Goal: Task Accomplishment & Management: Manage account settings

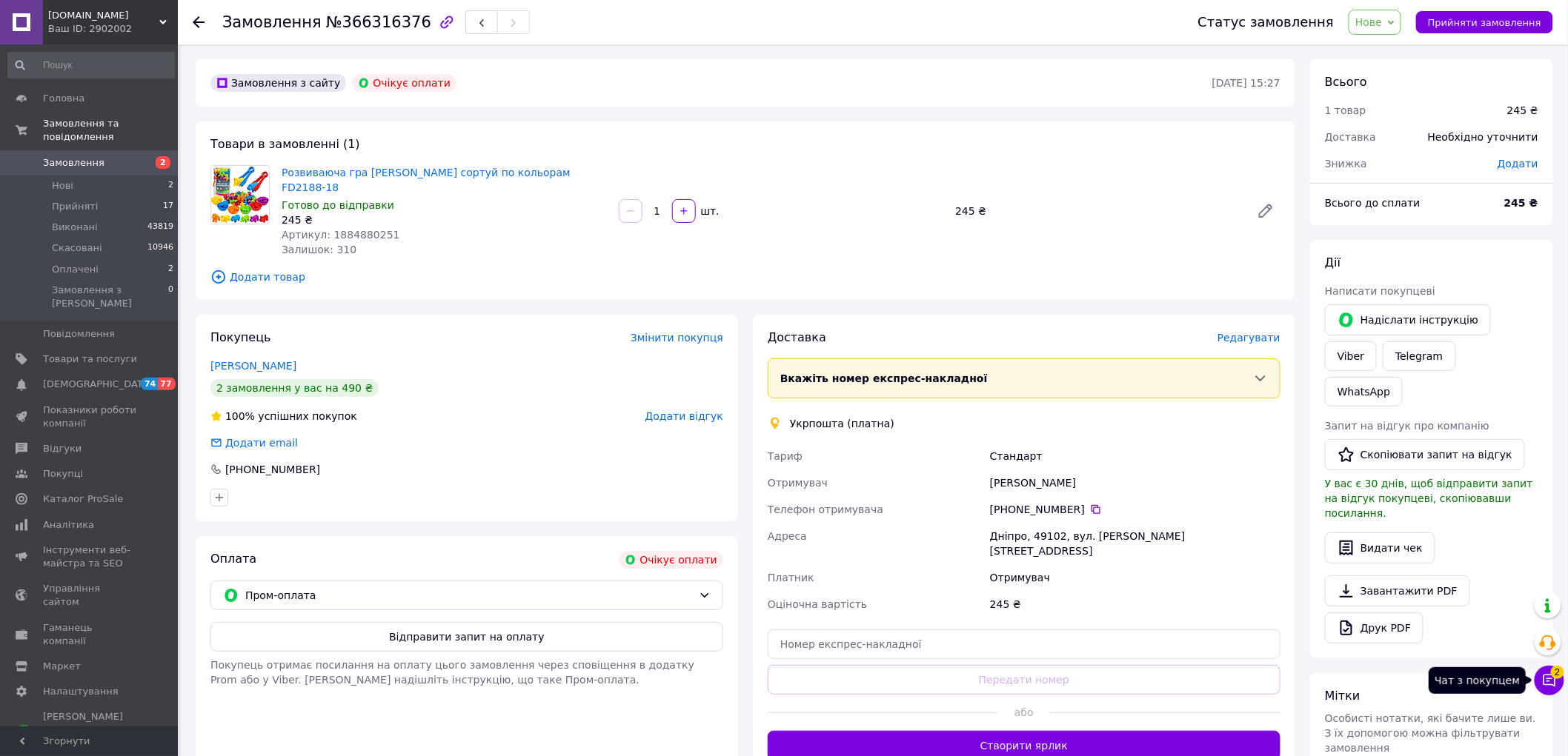
click at [1553, 676] on span "2" at bounding box center [1557, 673] width 14 height 14
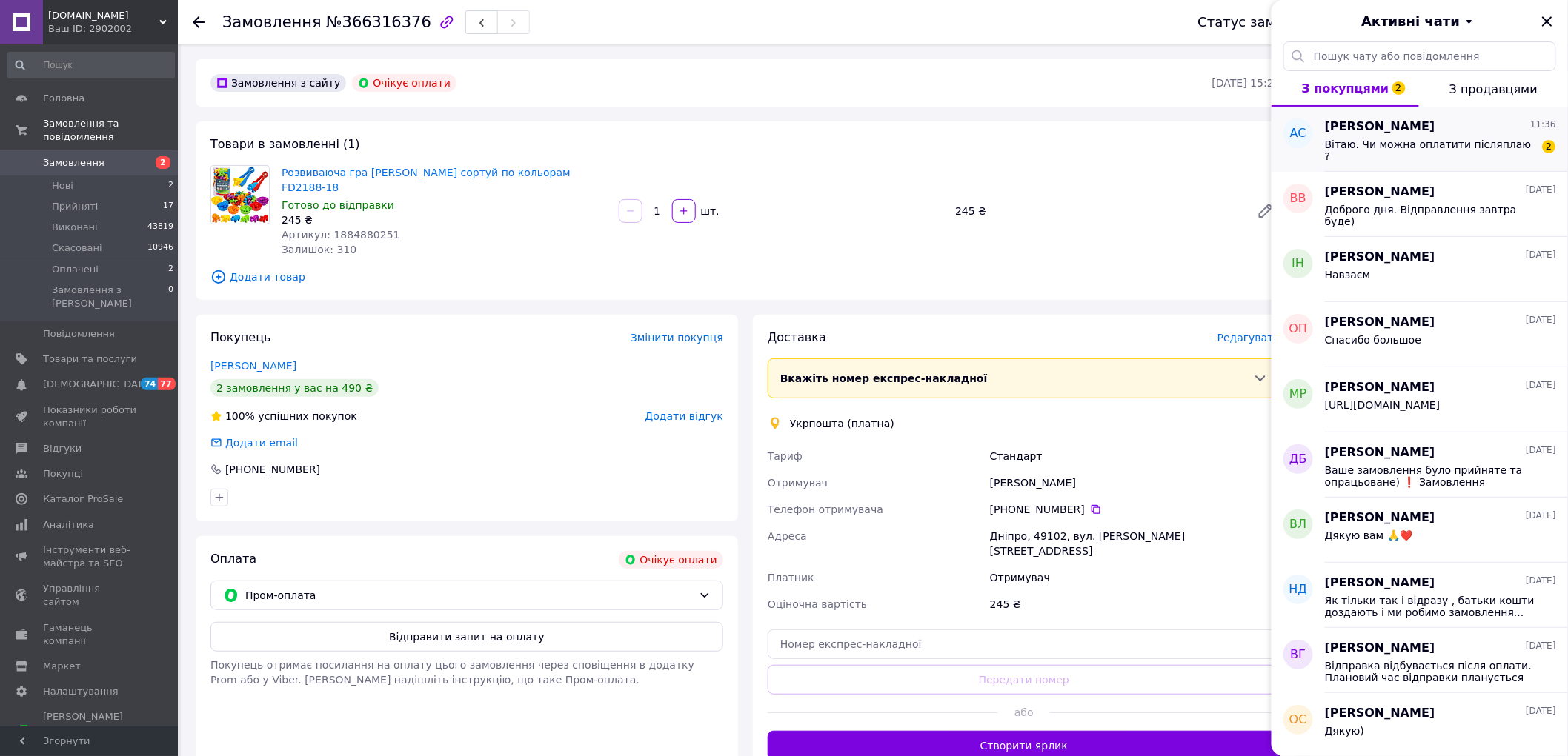
click at [1419, 132] on div "Аліна Скічко 11:36" at bounding box center [1440, 127] width 232 height 17
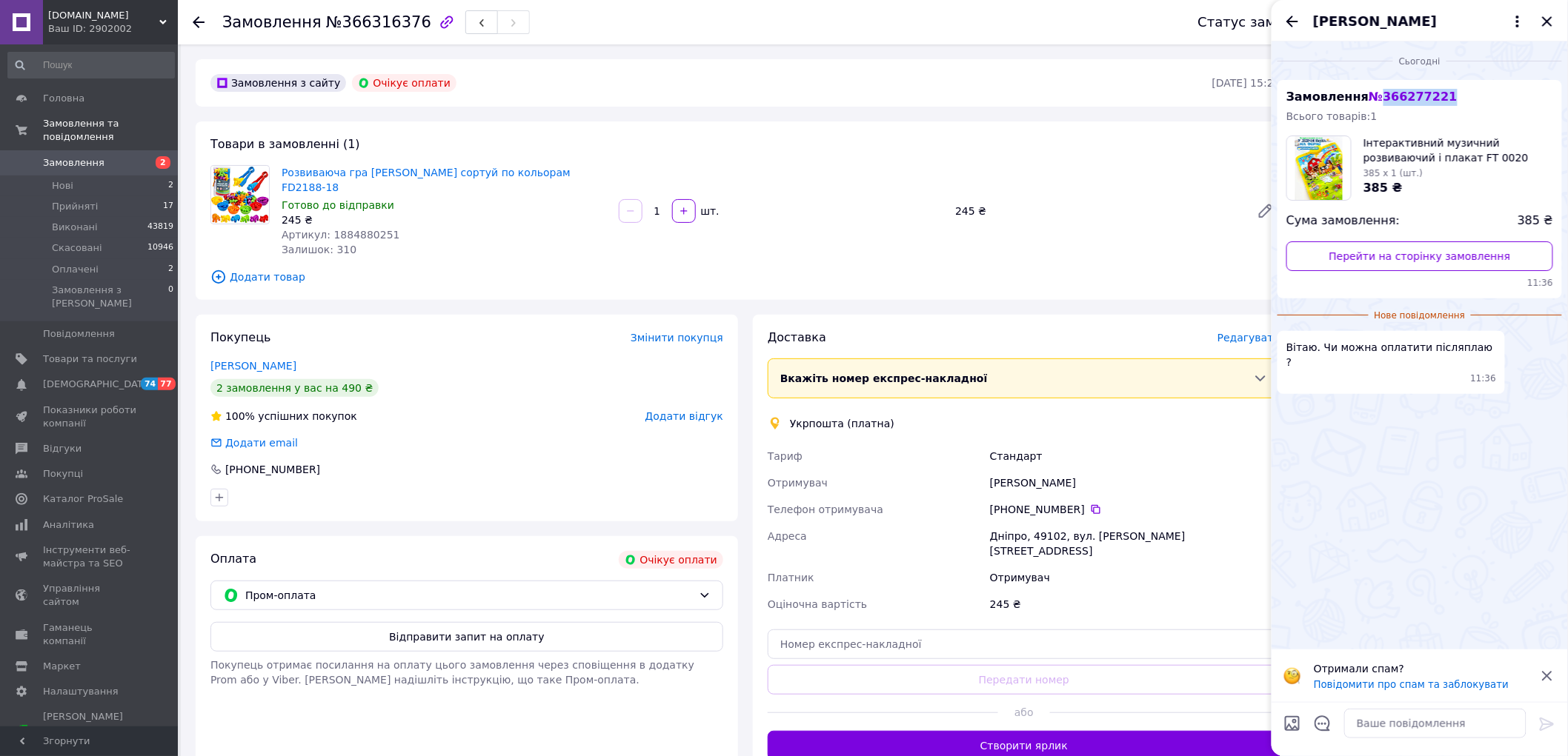
drag, startPoint x: 1398, startPoint y: 97, endPoint x: 1376, endPoint y: 93, distance: 22.4
click at [1376, 93] on div "Замовлення № 366277221 Всього товарів: 1 Інтерактивний музичний розвиваючий і п…" at bounding box center [1419, 189] width 285 height 219
copy span "366277221"
click at [1385, 727] on textarea at bounding box center [1435, 723] width 182 height 29
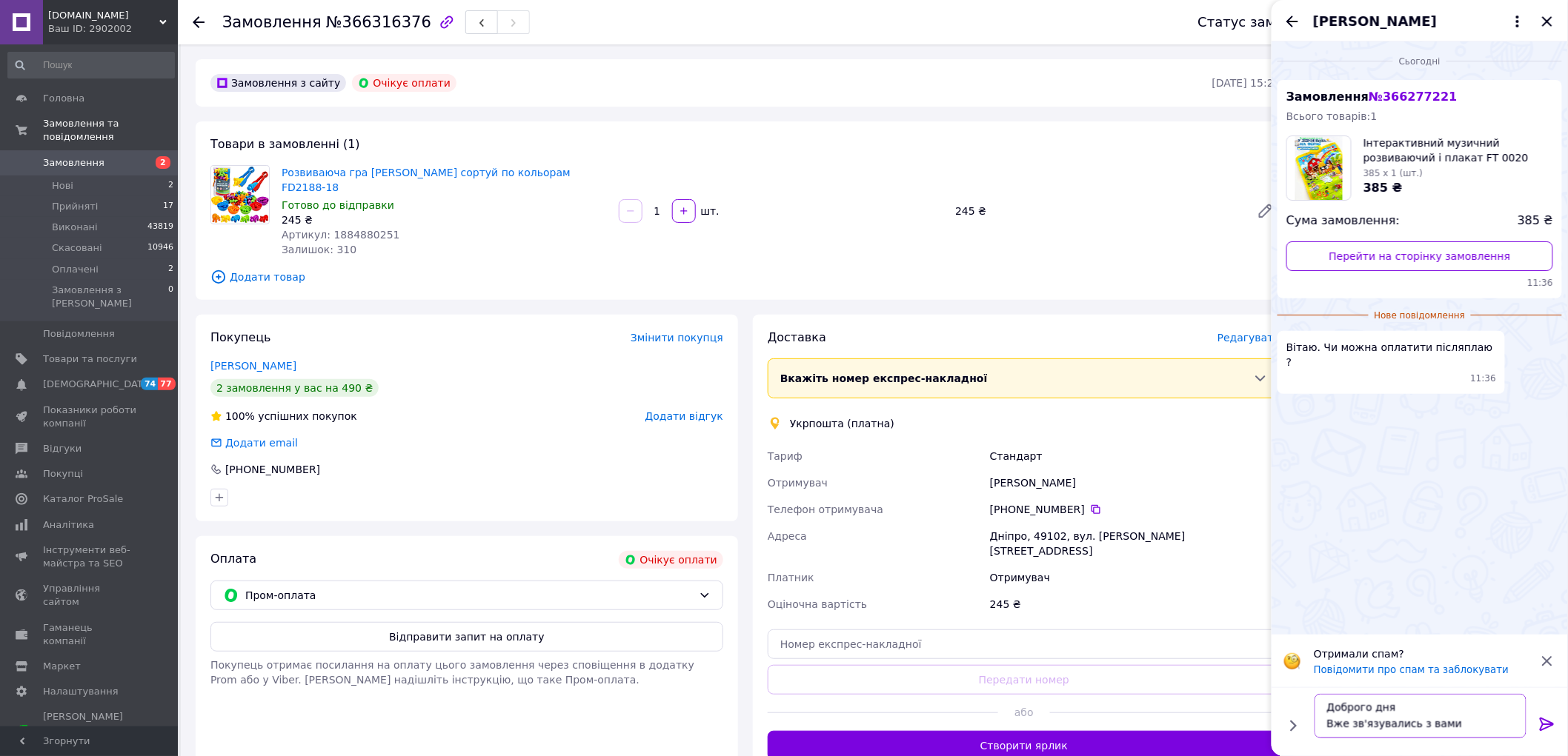
scroll to position [11, 0]
type textarea "Доброго дня Вже зв'язувались з вами стосовно замовлення)"
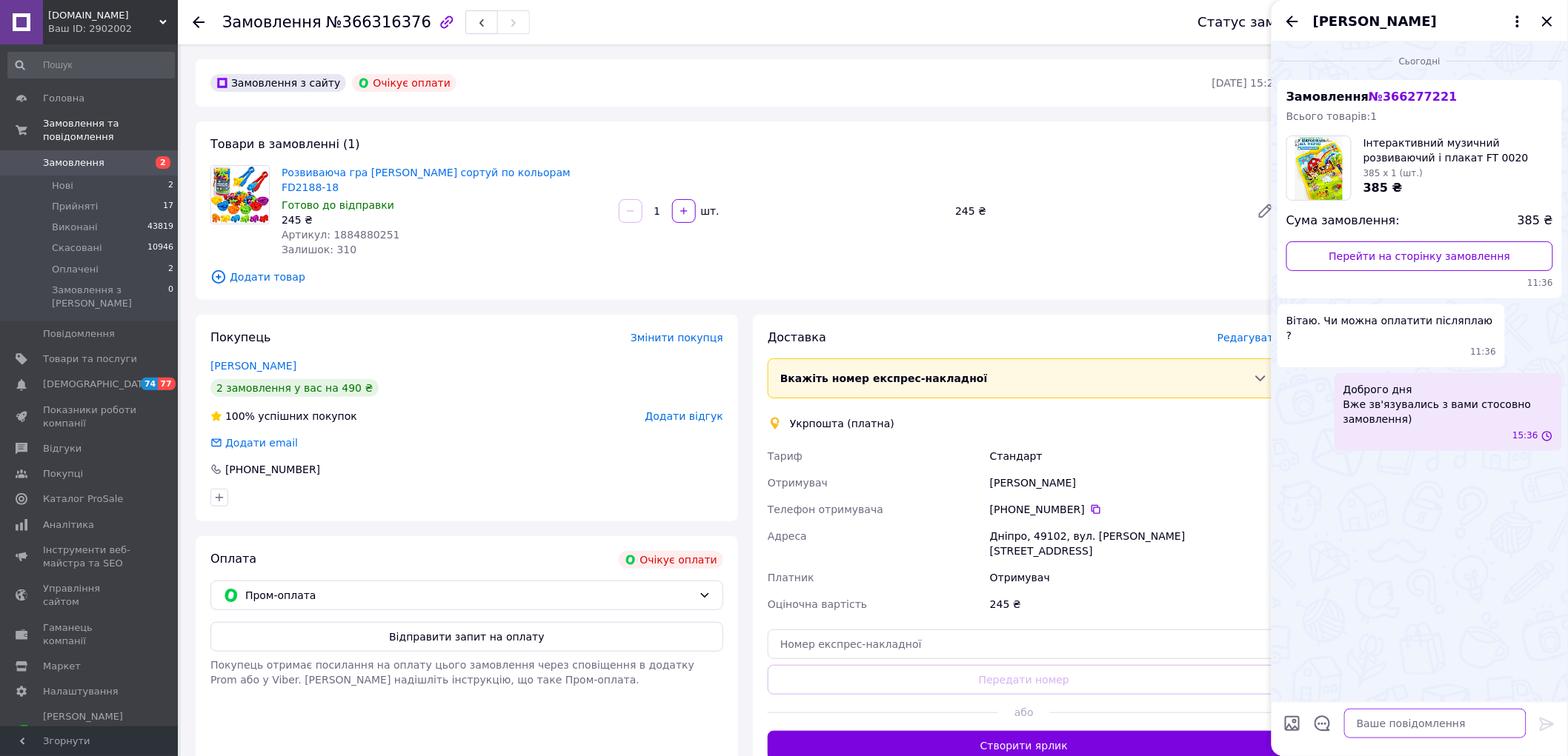
scroll to position [0, 0]
click at [1543, 23] on icon "Закрити" at bounding box center [1547, 22] width 18 height 18
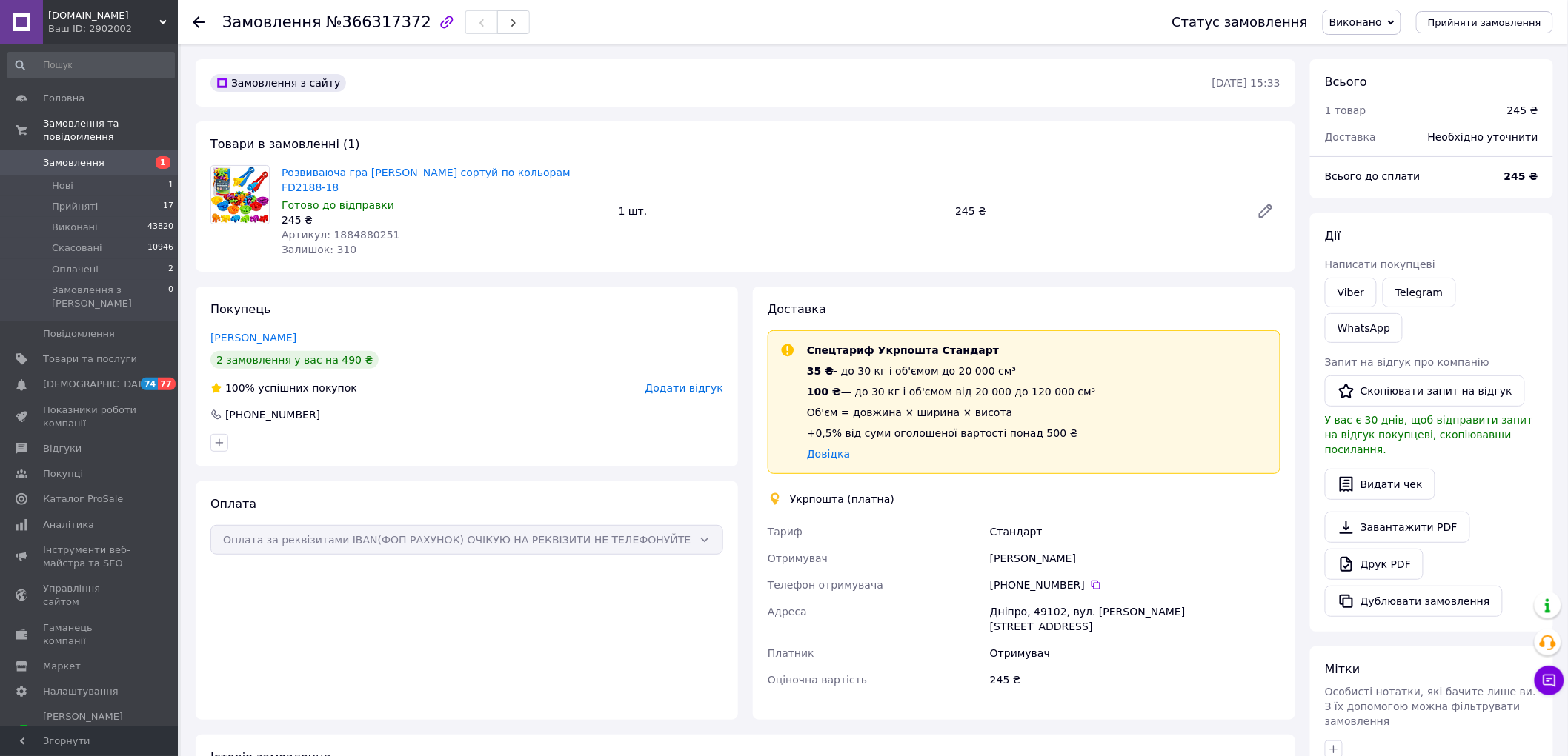
click at [1361, 26] on span "Виконано" at bounding box center [1355, 23] width 53 height 12
click at [1371, 73] on li "Скасовано" at bounding box center [1362, 74] width 77 height 23
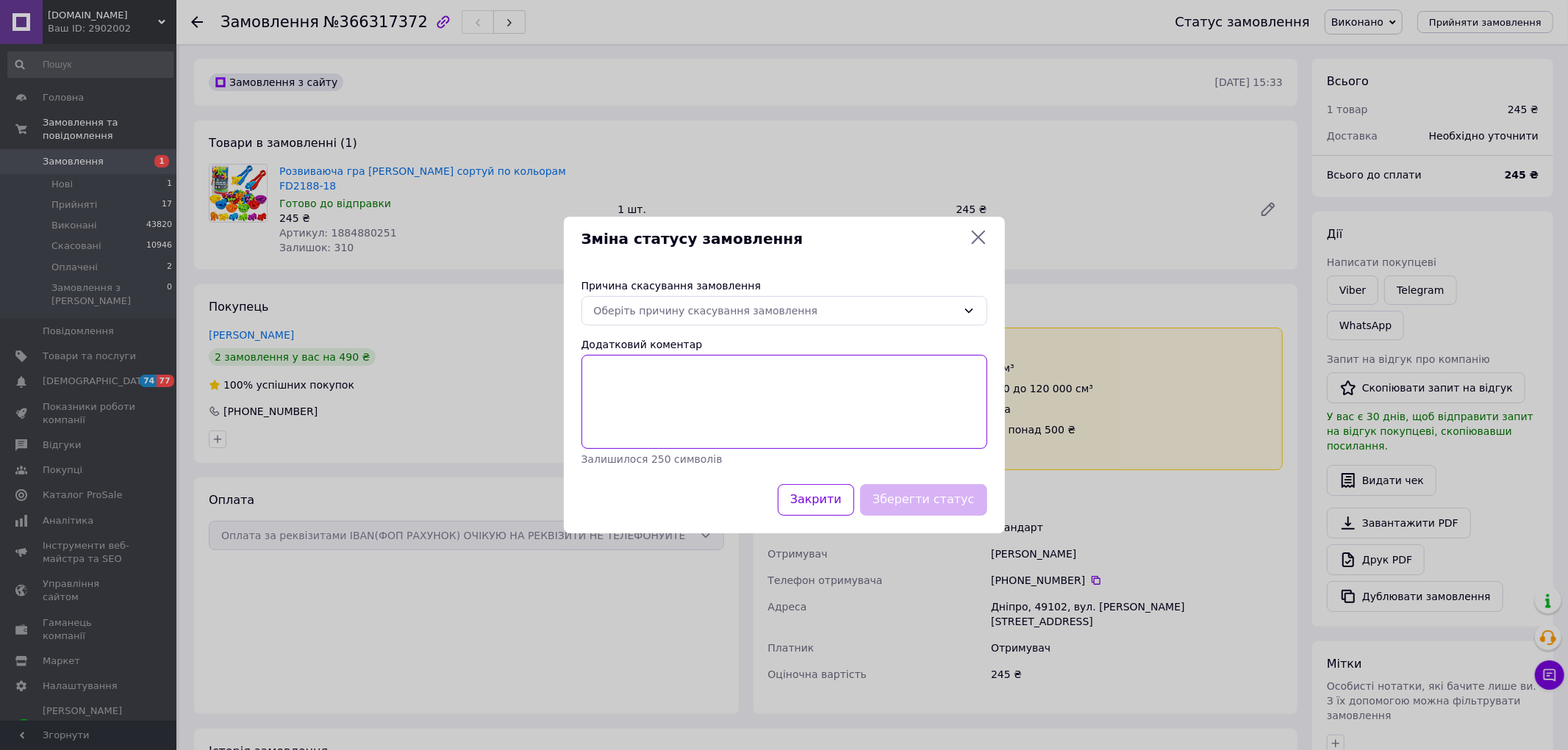
click at [634, 374] on textarea "Додатковий коментар" at bounding box center [784, 402] width 406 height 94
click at [658, 296] on div "Оберіть причину скасування замовлення" at bounding box center [784, 310] width 406 height 29
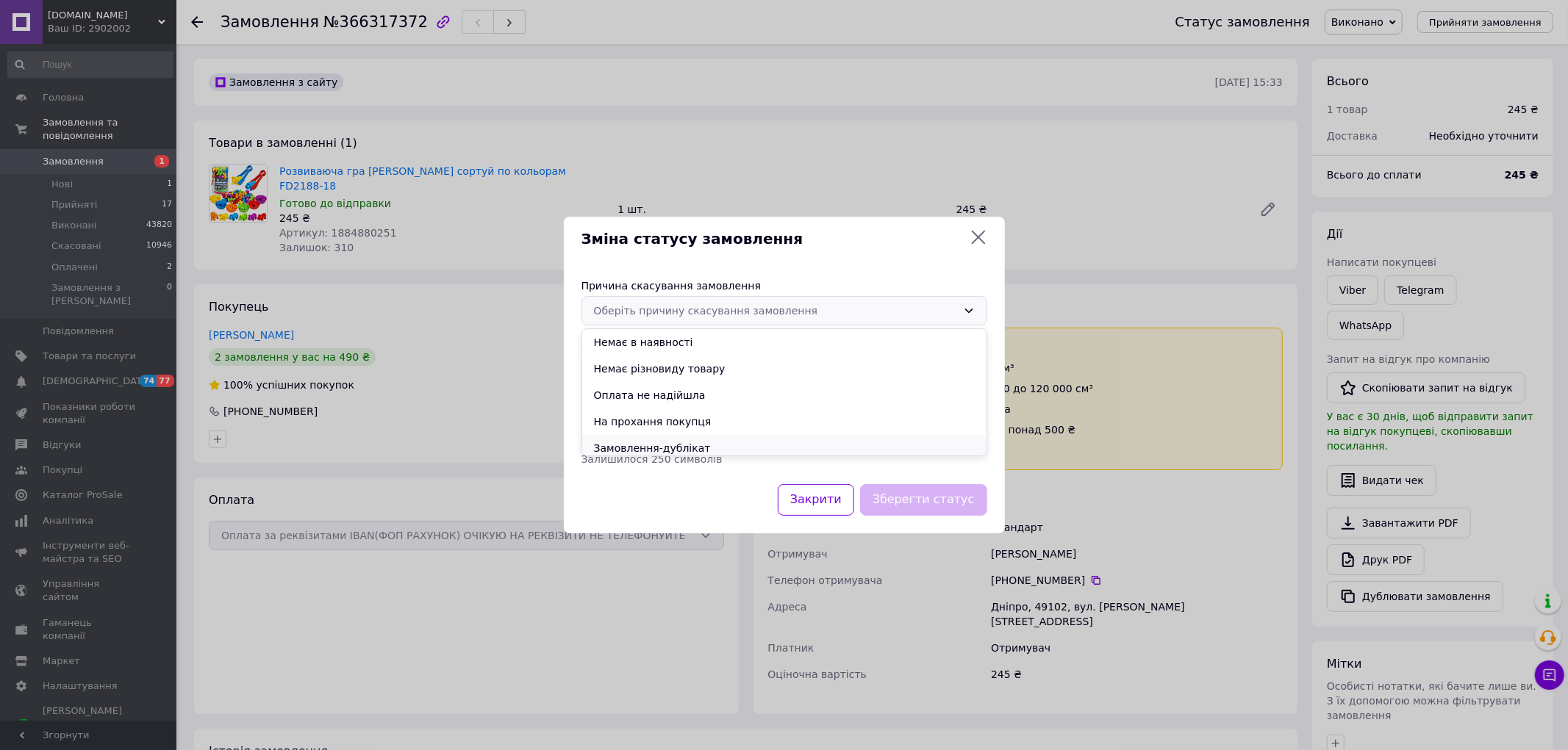
click at [686, 444] on li "Замовлення-дублікат" at bounding box center [784, 448] width 404 height 26
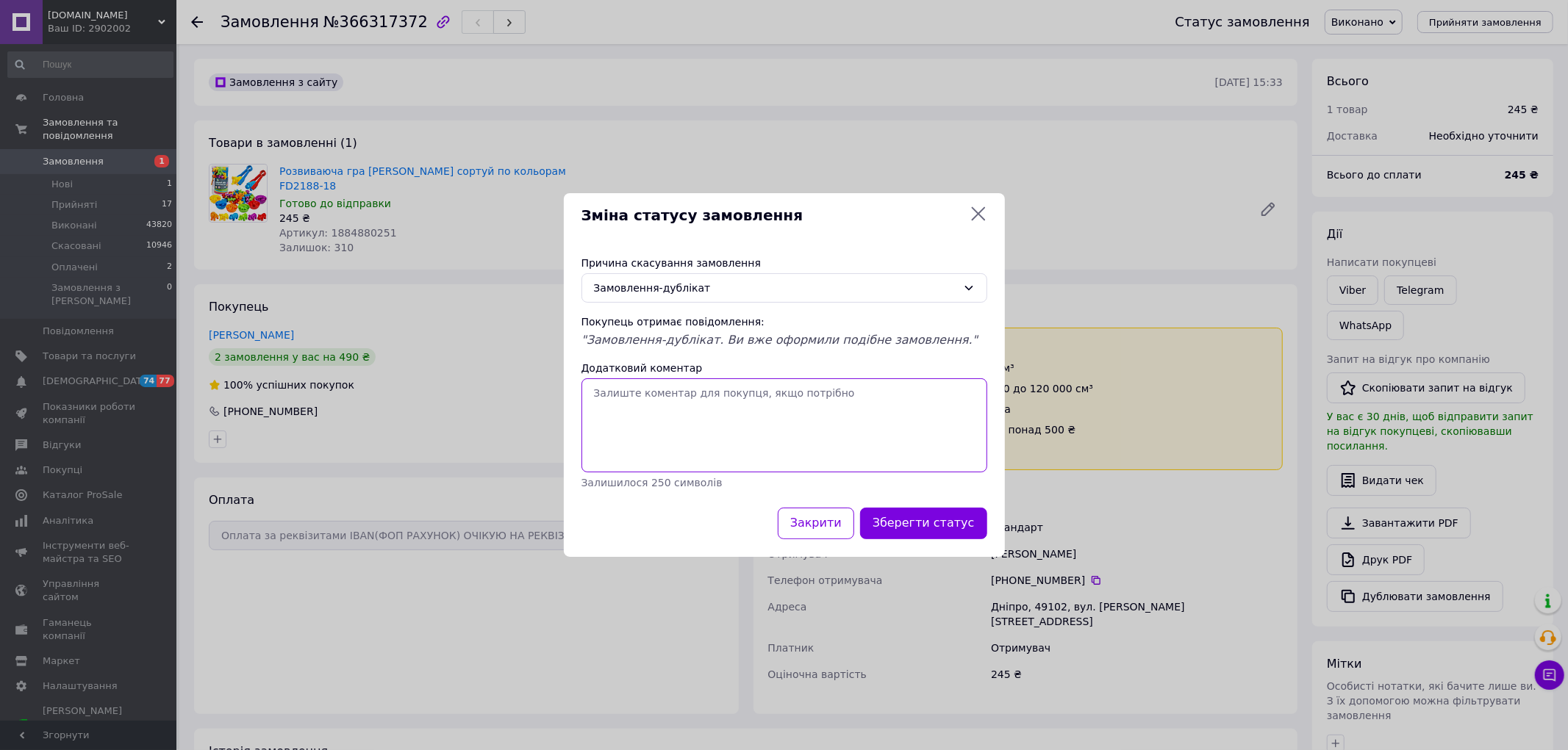
click at [626, 399] on textarea "Додатковий коментар" at bounding box center [784, 426] width 406 height 94
paste textarea "366316376"
type textarea "366316376 - оформлюємо"
click at [934, 520] on button "Зберегти статус" at bounding box center [923, 523] width 127 height 31
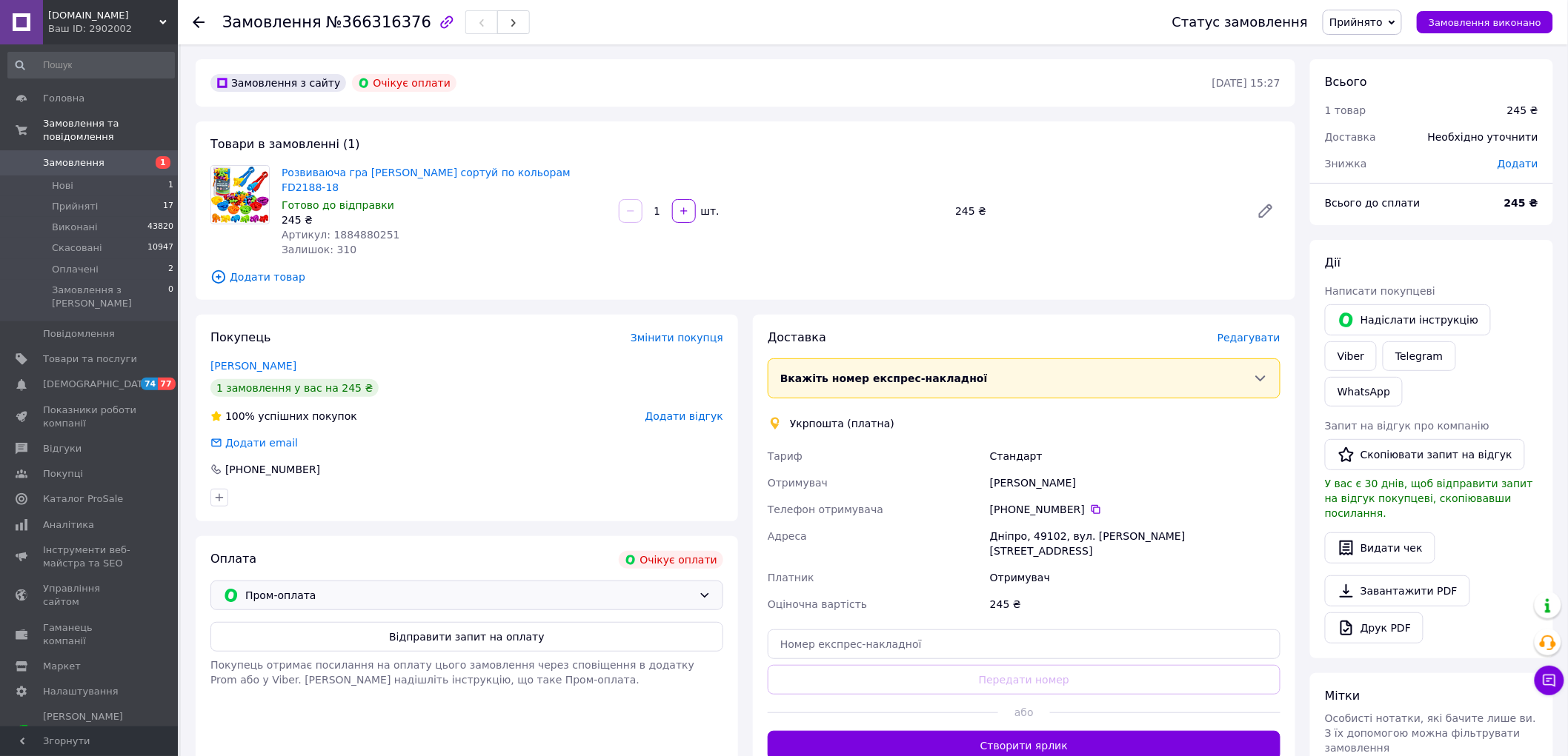
click at [472, 588] on span "Пром-оплата" at bounding box center [468, 596] width 447 height 17
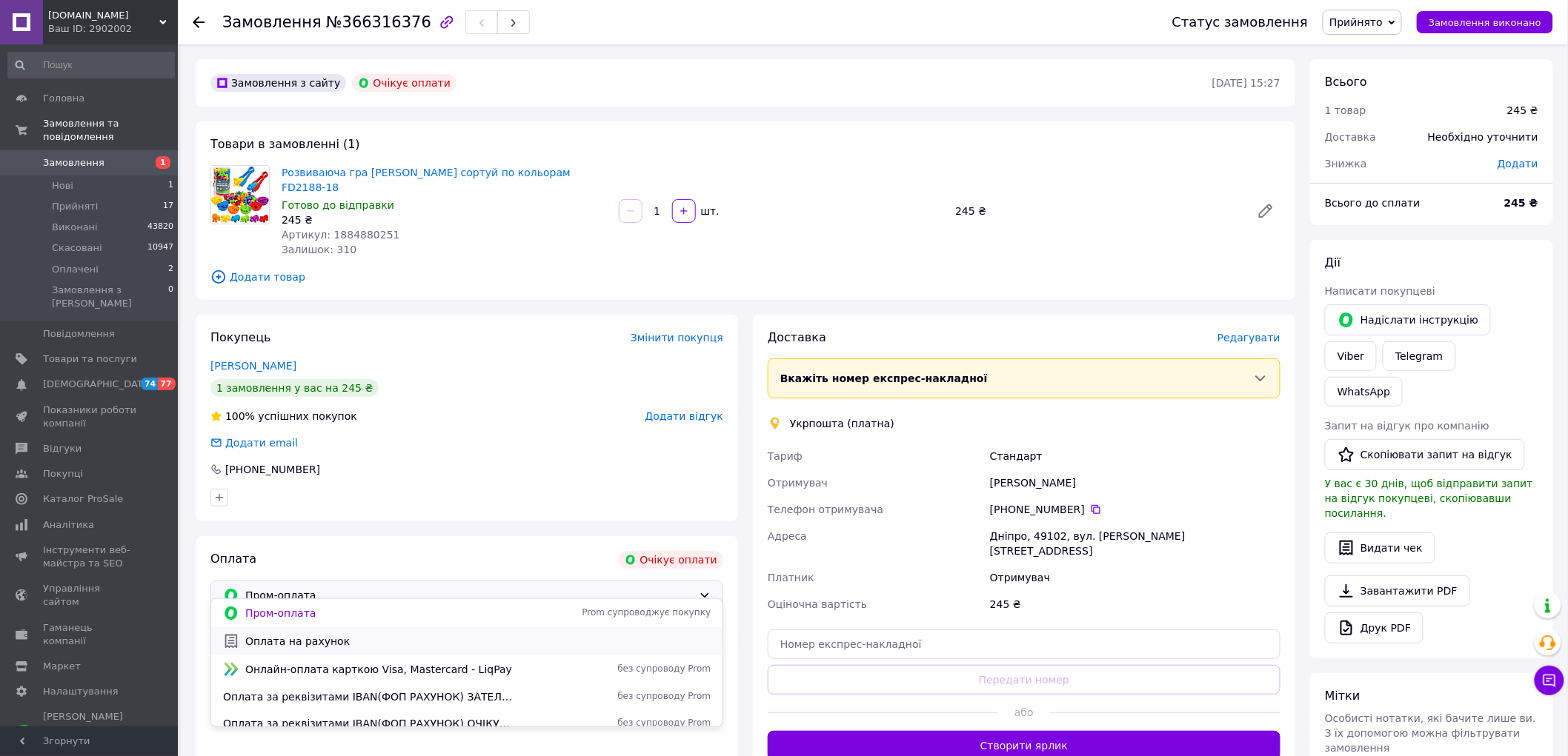
click at [334, 645] on span "Оплата на рахунок" at bounding box center [477, 642] width 465 height 15
